Goal: Complete application form

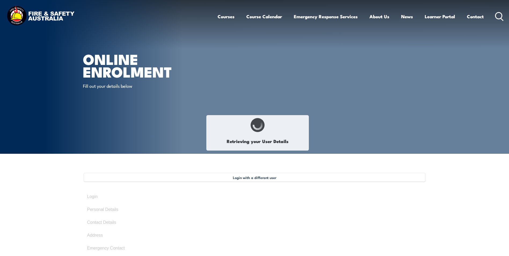
select select "Mr"
type input "[PERSON_NAME]"
type input "[DATE]"
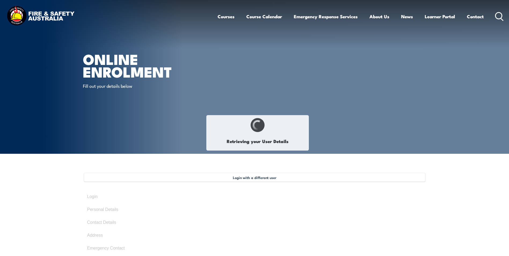
type input "N4G3Y9EGTV"
select select "M"
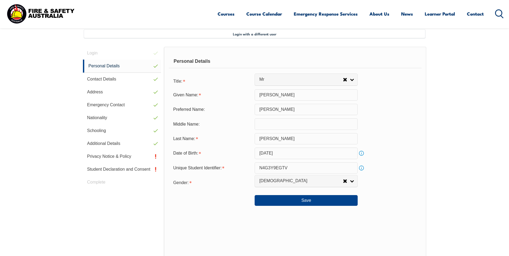
scroll to position [146, 0]
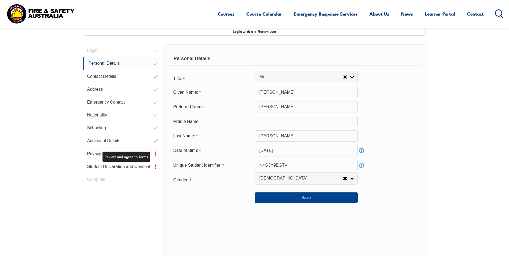
click at [98, 152] on link "Privacy Notice & Policy" at bounding box center [122, 153] width 78 height 13
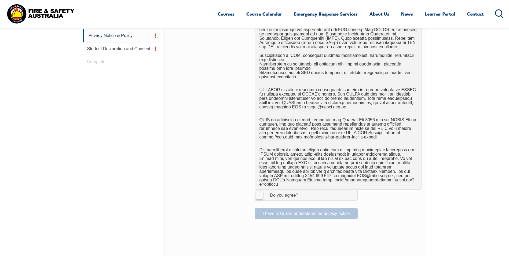
scroll to position [280, 0]
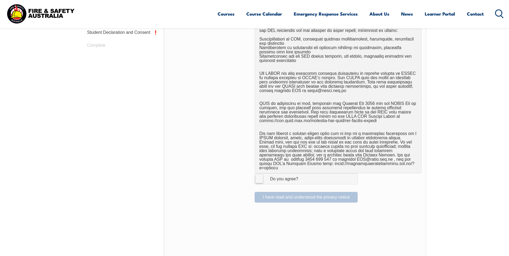
click at [254, 176] on div at bounding box center [212, 179] width 86 height 6
click at [257, 175] on label "I Agree Do you agree?" at bounding box center [305, 178] width 103 height 11
click at [302, 175] on input "I Agree Do you agree?" at bounding box center [306, 178] width 9 height 10
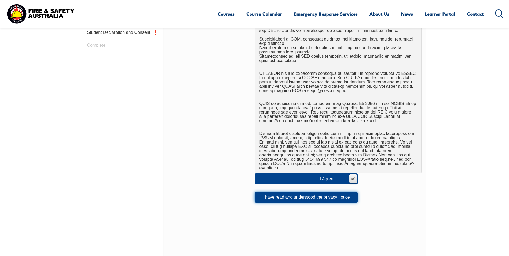
click at [272, 192] on button "I have read and understood the privacy notice" at bounding box center [305, 197] width 103 height 11
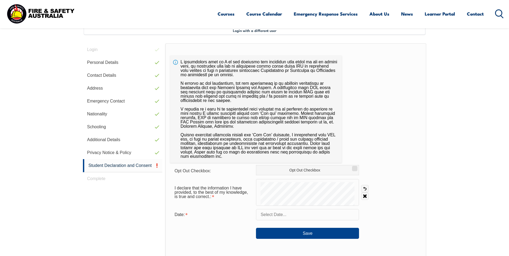
scroll to position [146, 0]
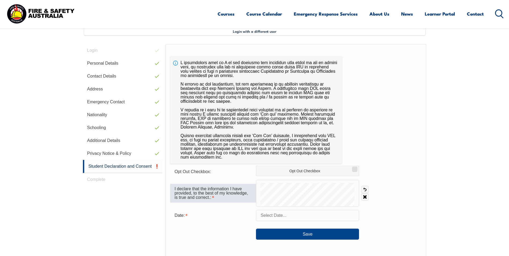
click at [212, 197] on div "I declare that the information I have provided, to the best of my knowledge, is…" at bounding box center [213, 193] width 86 height 19
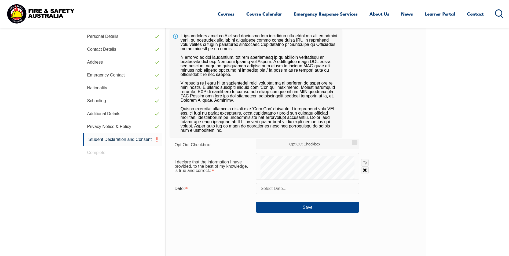
click at [265, 192] on input "text" at bounding box center [307, 188] width 103 height 11
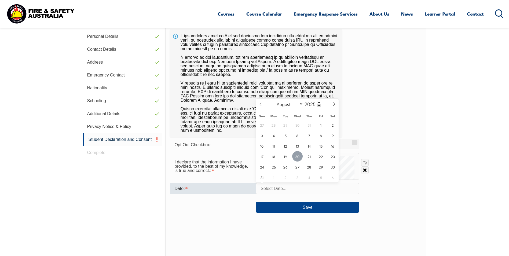
click at [297, 156] on span "20" at bounding box center [297, 156] width 10 height 10
type input "[DATE]"
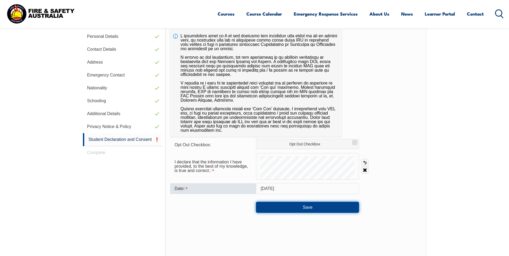
click at [301, 211] on button "Save" at bounding box center [307, 207] width 103 height 11
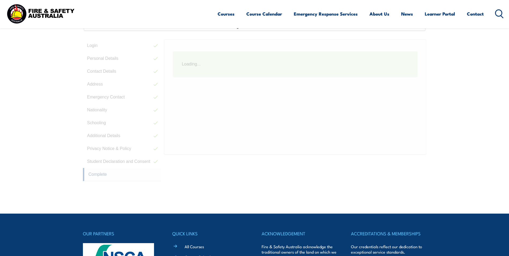
scroll to position [146, 0]
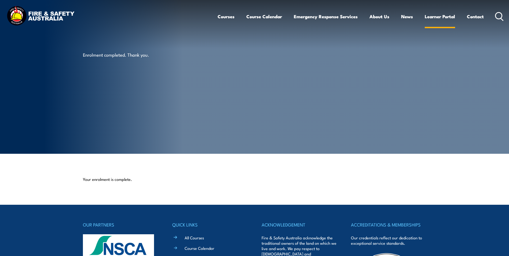
click at [434, 17] on link "Learner Portal" at bounding box center [439, 16] width 30 height 14
